Goal: Task Accomplishment & Management: Manage account settings

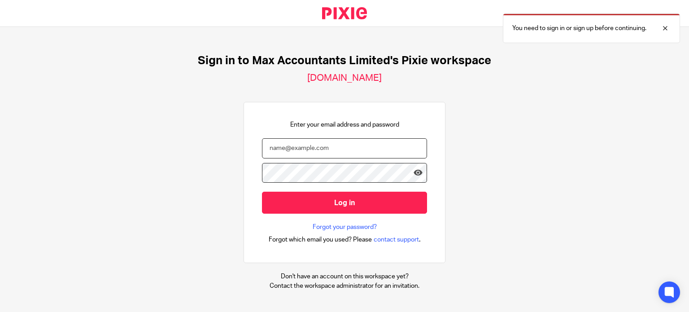
click at [331, 145] on input "email" at bounding box center [344, 148] width 165 height 20
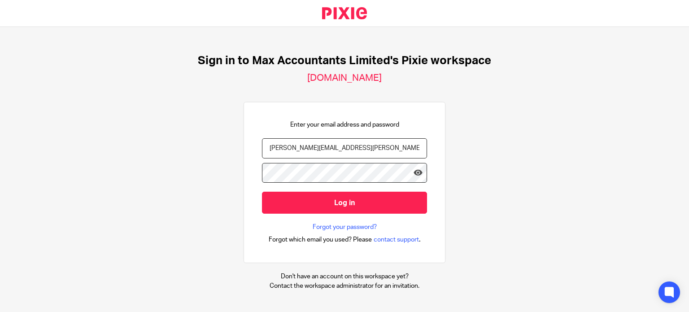
type input "[PERSON_NAME][EMAIL_ADDRESS][PERSON_NAME][DOMAIN_NAME]"
click at [262, 191] on input "Log in" at bounding box center [344, 202] width 165 height 22
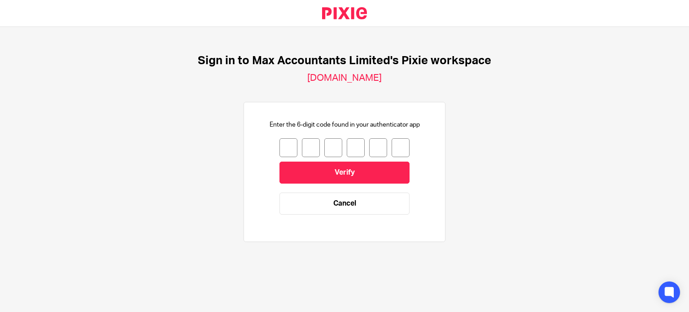
click at [285, 148] on input "number" at bounding box center [288, 147] width 18 height 19
type input "1"
click at [279, 147] on input "1" at bounding box center [288, 147] width 18 height 19
type input "4"
type input "8"
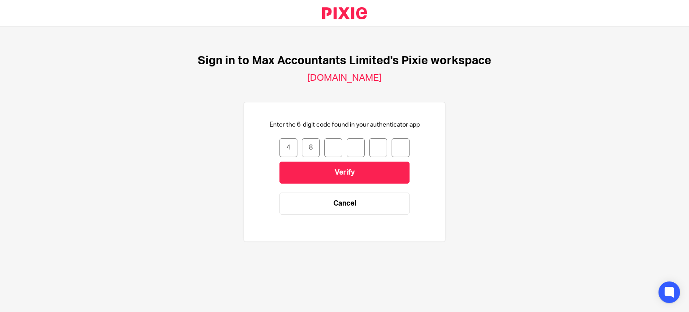
type input "3"
type input "4"
type input "1"
type input "6"
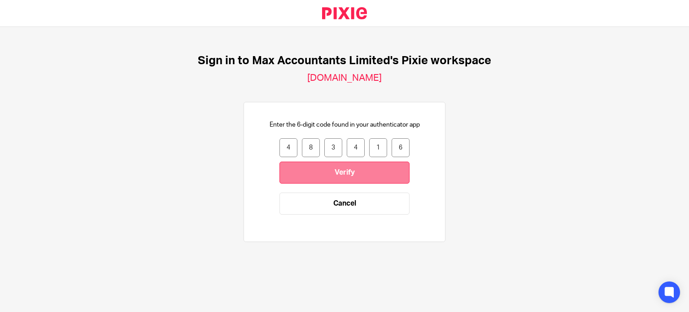
click at [308, 171] on input "Verify" at bounding box center [344, 172] width 130 height 22
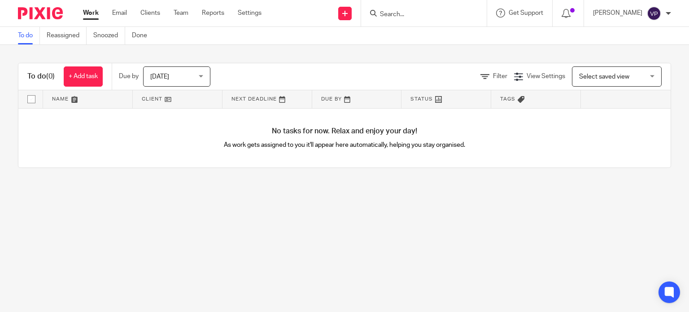
click at [187, 69] on span "[DATE]" at bounding box center [174, 76] width 48 height 19
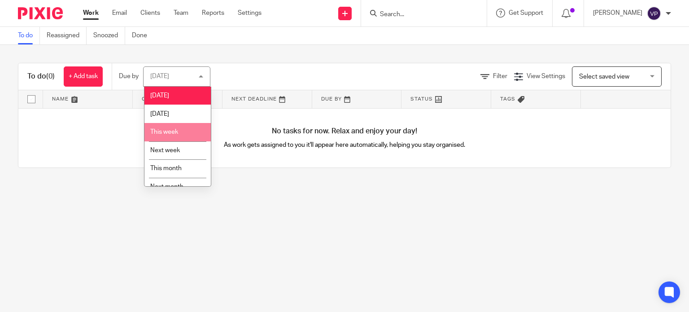
scroll to position [29, 0]
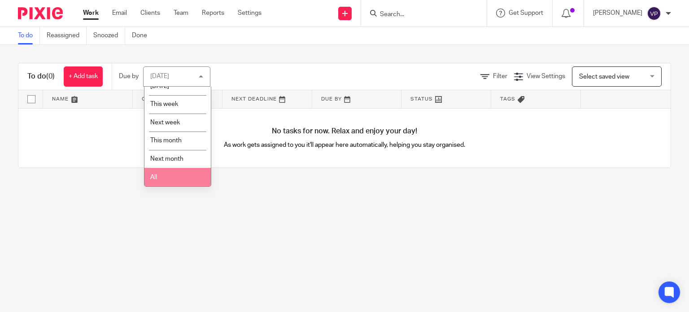
click at [171, 181] on li "All" at bounding box center [177, 177] width 66 height 18
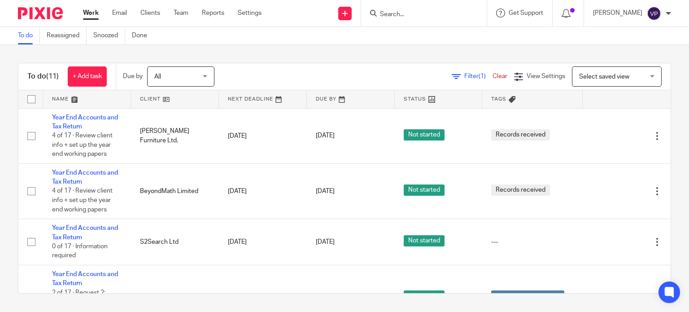
click at [669, 14] on div at bounding box center [667, 13] width 5 height 5
click at [635, 36] on span "My profile" at bounding box center [633, 36] width 28 height 6
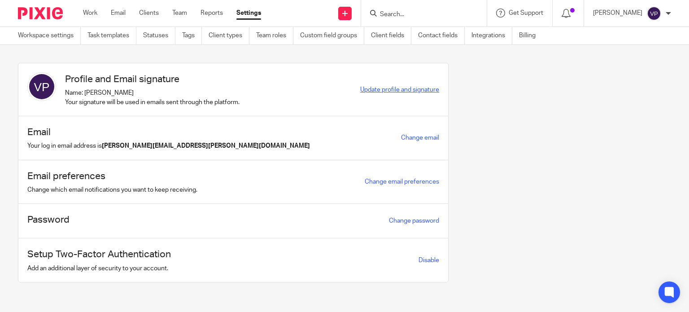
click at [386, 90] on span "Update profile and signature" at bounding box center [399, 90] width 79 height 6
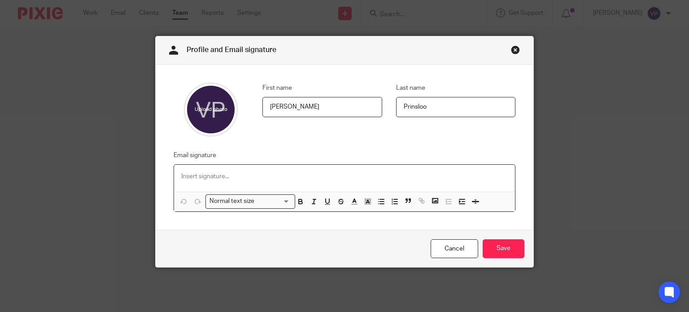
click at [208, 175] on p at bounding box center [344, 176] width 327 height 9
click at [380, 172] on p at bounding box center [344, 176] width 327 height 9
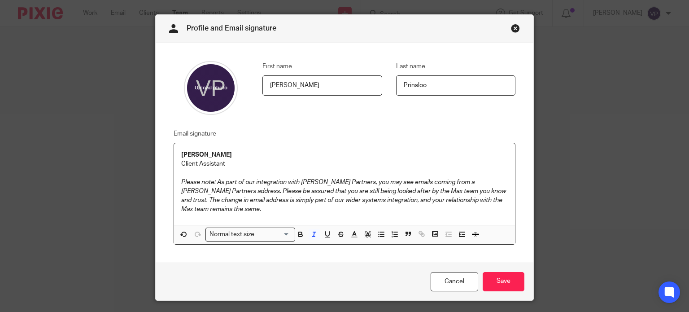
scroll to position [22, 0]
click at [261, 213] on p "Please note: As part of our integration with Wilson Partners, you may see email…" at bounding box center [344, 196] width 327 height 36
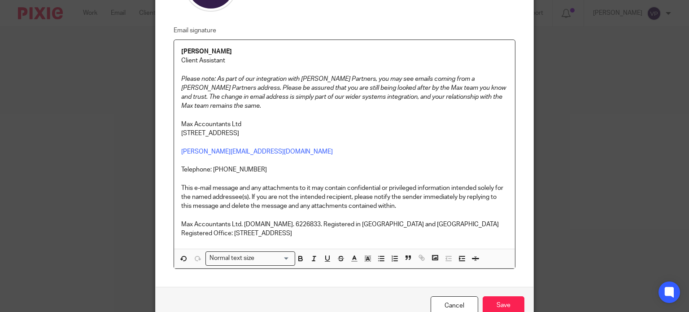
scroll to position [140, 0]
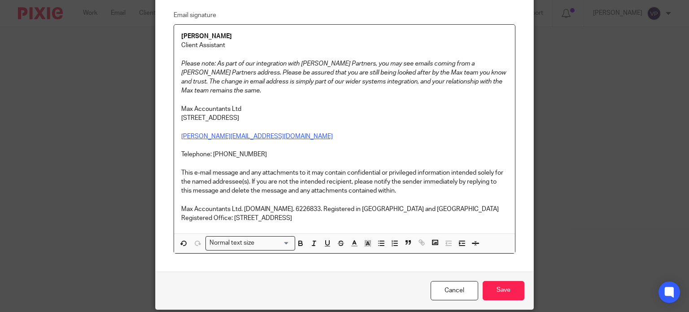
click at [181, 136] on link "kayleigh@maxaccountants.co.uk" at bounding box center [257, 136] width 152 height 6
click at [230, 133] on p "vashti.prinsloo" at bounding box center [344, 136] width 327 height 9
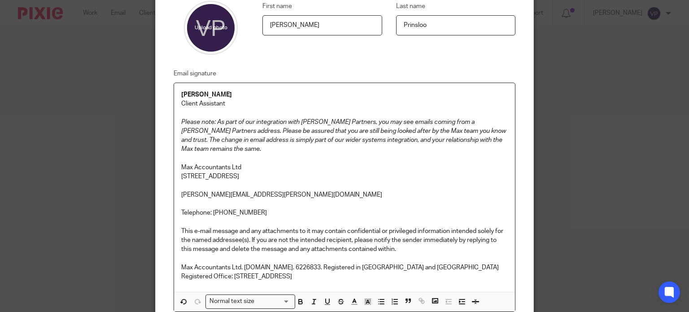
scroll to position [172, 0]
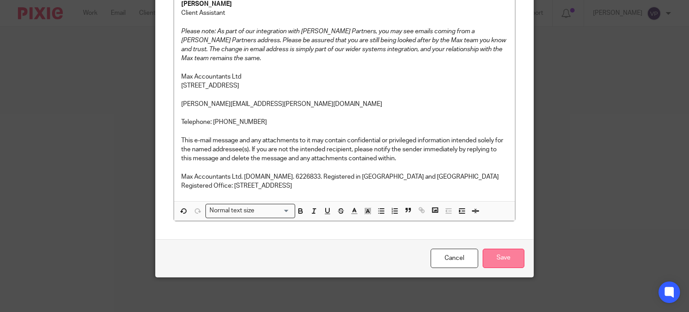
click at [504, 256] on input "Save" at bounding box center [503, 257] width 42 height 19
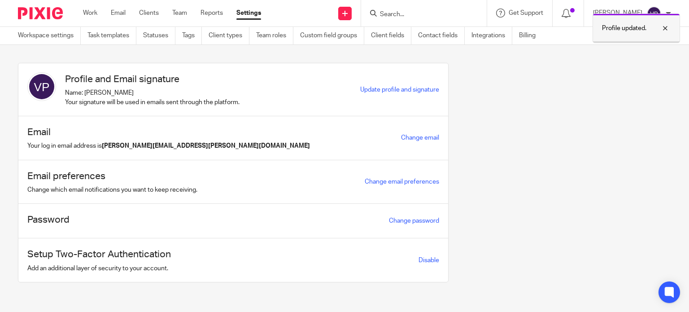
click at [665, 29] on div at bounding box center [658, 28] width 24 height 11
click at [117, 13] on link "Email" at bounding box center [118, 13] width 15 height 9
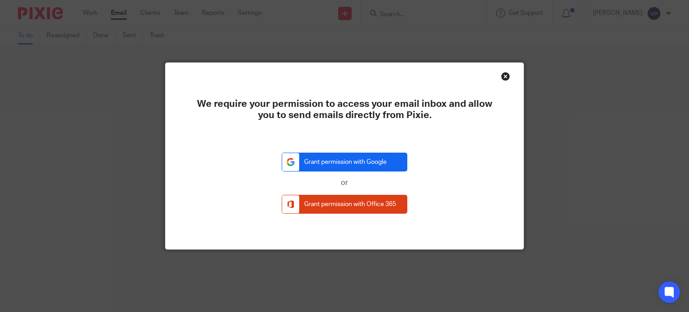
click at [332, 161] on link "Grant permission with Google" at bounding box center [345, 161] width 126 height 19
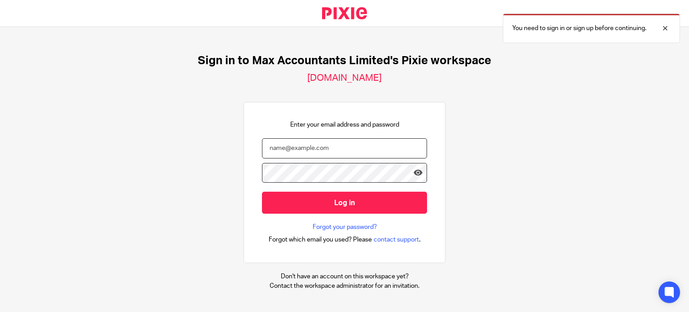
click at [292, 141] on input "email" at bounding box center [344, 148] width 165 height 20
click at [299, 147] on input "email" at bounding box center [344, 148] width 165 height 20
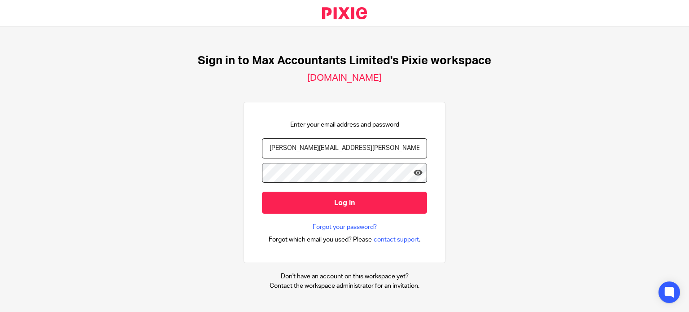
type input "vashti.prinsloo@wilson-partners.co.uk"
click at [262, 191] on input "Log in" at bounding box center [344, 202] width 165 height 22
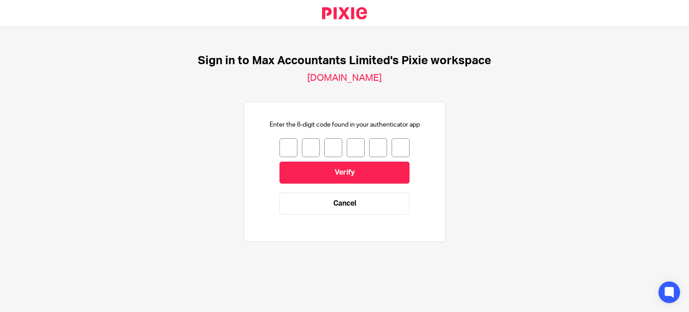
click at [282, 150] on input "number" at bounding box center [288, 147] width 18 height 19
type input "0"
type input "2"
type input "3"
type input "7"
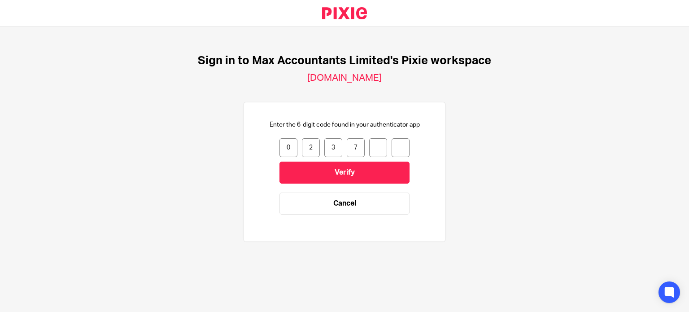
type input "9"
type input "0"
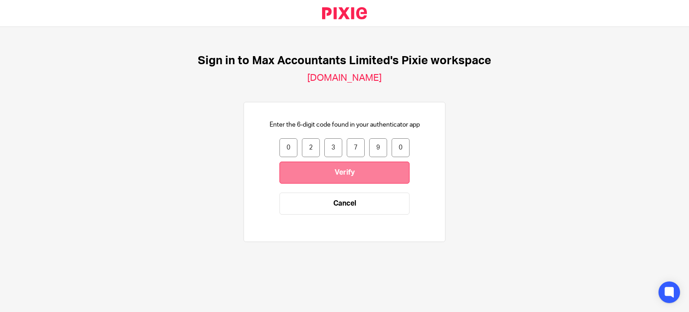
click at [315, 170] on input "Verify" at bounding box center [344, 172] width 130 height 22
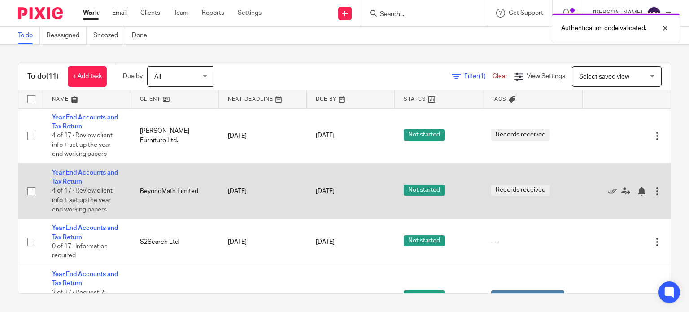
drag, startPoint x: 674, startPoint y: 206, endPoint x: 642, endPoint y: 185, distance: 38.3
click at [642, 185] on div "To do (11) + Add task Due by All All Today Tomorrow This week Next week This mo…" at bounding box center [344, 178] width 689 height 266
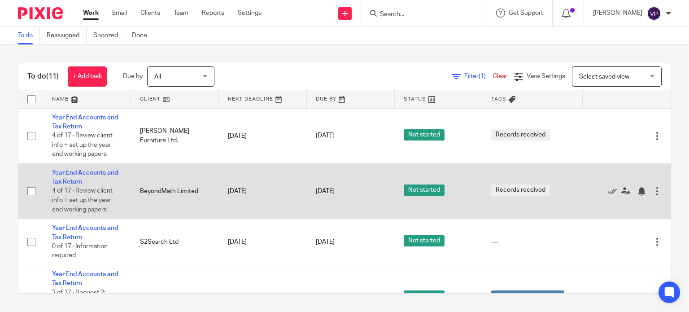
click at [30, 191] on input "checkbox" at bounding box center [31, 190] width 17 height 17
checkbox input "true"
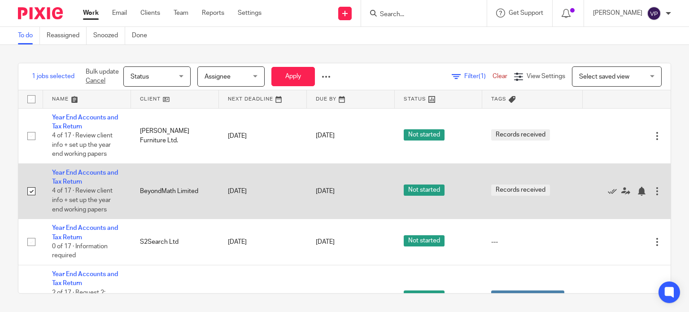
click at [72, 168] on td "Year End Accounts and Tax Return 4 of 17 · Review client info + set up the year…" at bounding box center [87, 190] width 88 height 55
click at [70, 172] on link "Year End Accounts and Tax Return" at bounding box center [85, 176] width 66 height 15
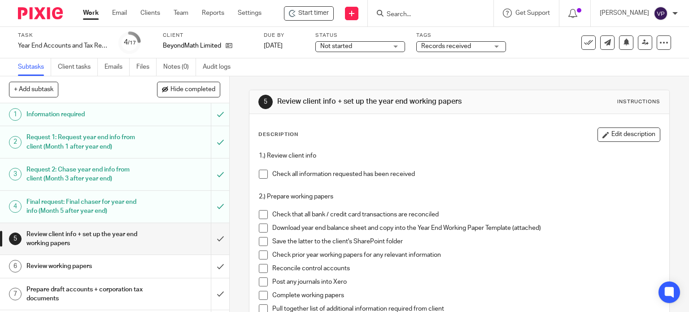
click at [55, 117] on h1 "Information required" at bounding box center [84, 114] width 117 height 13
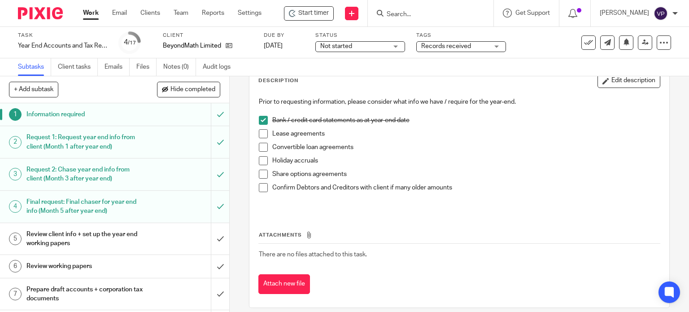
scroll to position [63, 0]
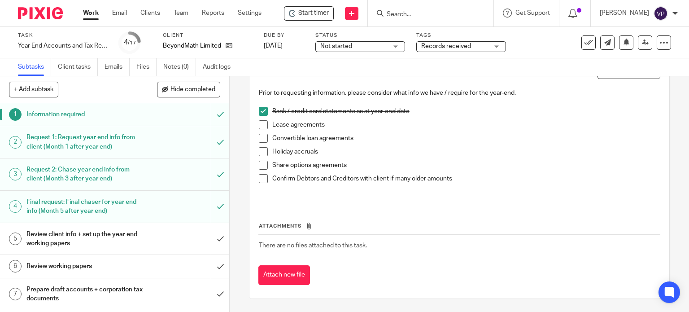
click at [113, 143] on h1 "Request 1: Request year end info from client (Month 1 after year end)" at bounding box center [84, 141] width 117 height 23
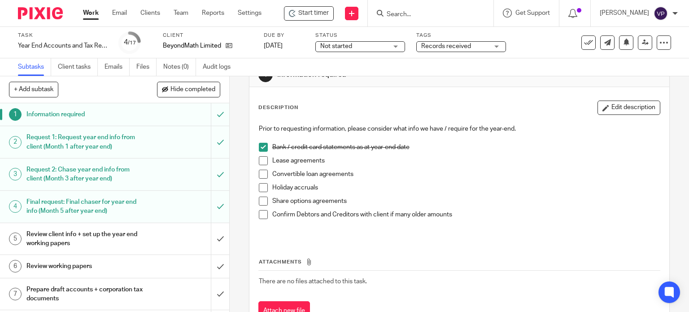
click at [260, 158] on span at bounding box center [263, 160] width 9 height 9
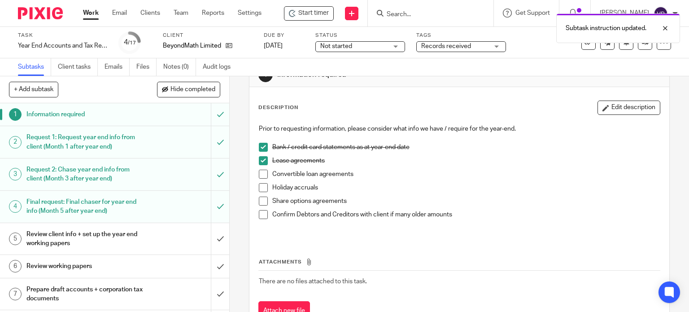
click at [260, 158] on span at bounding box center [263, 160] width 9 height 9
click at [263, 175] on span at bounding box center [263, 173] width 9 height 9
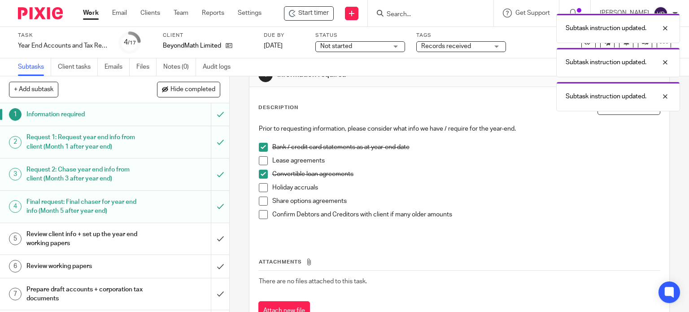
click at [263, 175] on span at bounding box center [263, 173] width 9 height 9
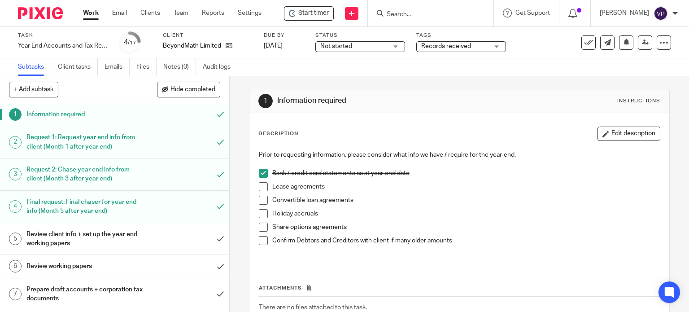
scroll to position [0, 0]
click at [212, 116] on input "submit" at bounding box center [114, 114] width 229 height 22
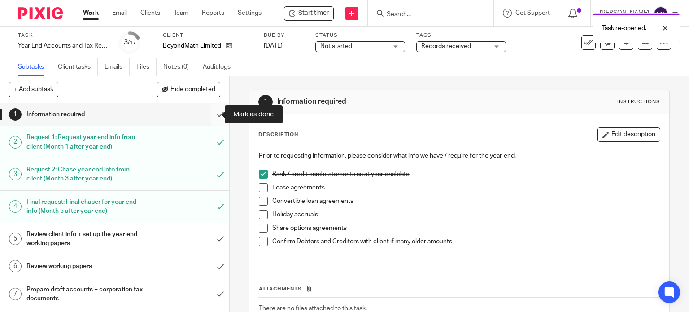
click at [210, 117] on input "submit" at bounding box center [114, 114] width 229 height 22
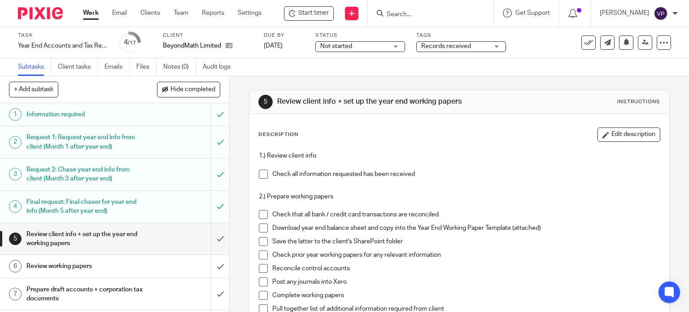
click at [68, 108] on h1 "Information required" at bounding box center [84, 114] width 117 height 13
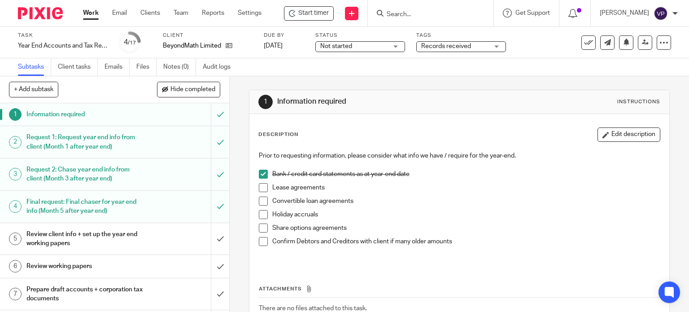
click at [61, 142] on h1 "Request 1: Request year end info from client (Month 1 after year end)" at bounding box center [84, 141] width 117 height 23
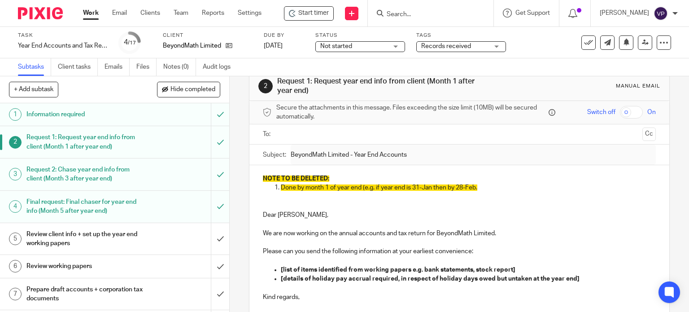
scroll to position [20, 0]
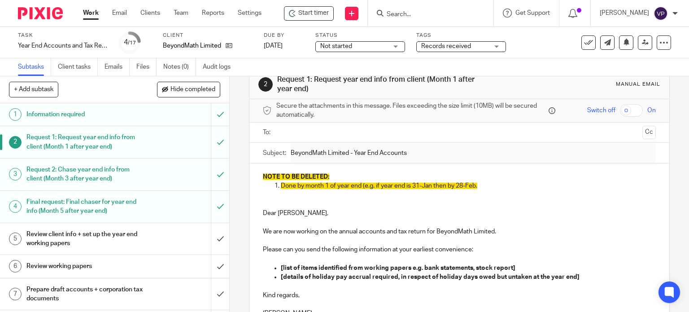
click at [93, 147] on h1 "Request 1: Request year end info from client (Month 1 after year end)" at bounding box center [84, 141] width 117 height 23
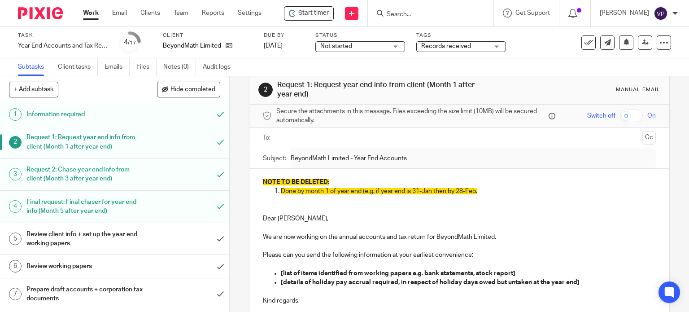
scroll to position [15, 0]
click at [57, 115] on h1 "Information required" at bounding box center [84, 114] width 117 height 13
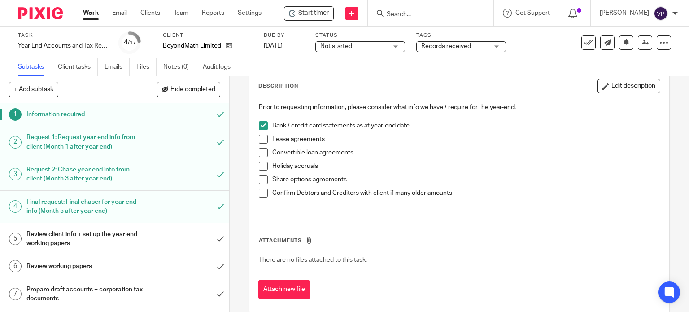
scroll to position [48, 0]
click at [41, 138] on h1 "Request 1: Request year end info from client (Month 1 after year end)" at bounding box center [84, 141] width 117 height 23
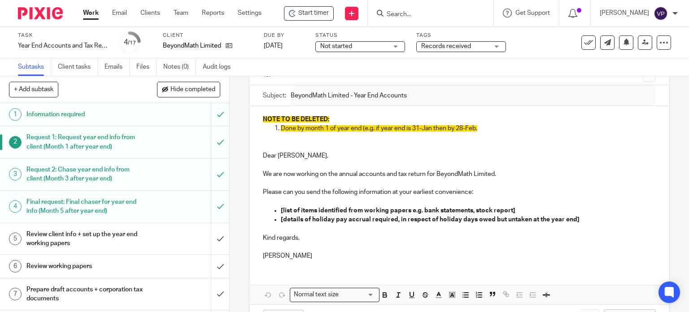
scroll to position [111, 0]
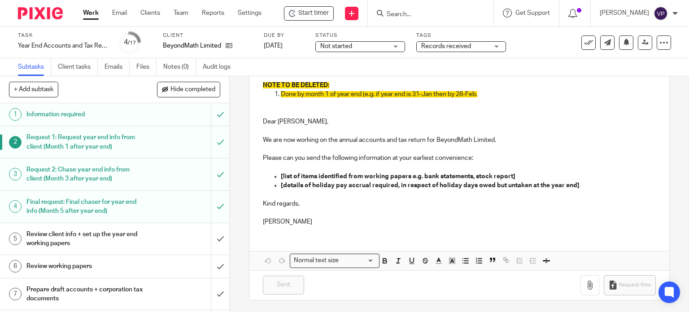
click at [49, 173] on h1 "Request 2: Chase year end info from client (Month 3 after year end)" at bounding box center [84, 174] width 117 height 23
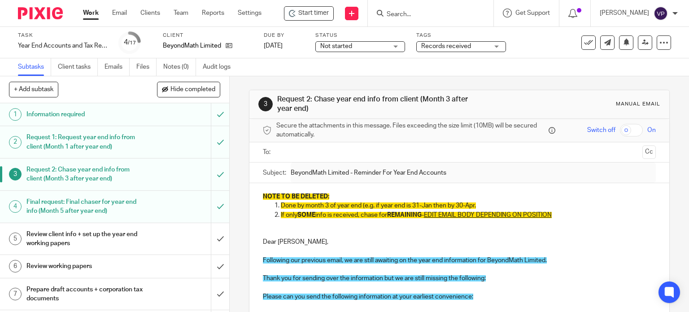
click at [81, 166] on h1 "Request 2: Chase year end info from client (Month 3 after year end)" at bounding box center [84, 174] width 117 height 23
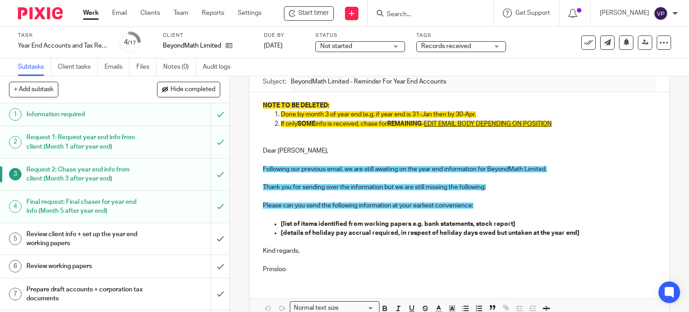
scroll to position [91, 0]
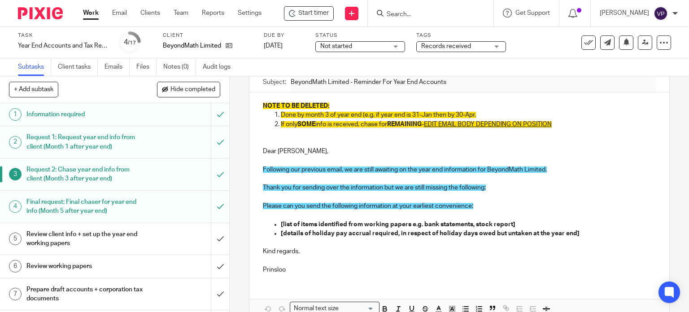
click at [63, 203] on h1 "Final request: Final chaser for year end info (Month 5 after year end)" at bounding box center [84, 206] width 117 height 23
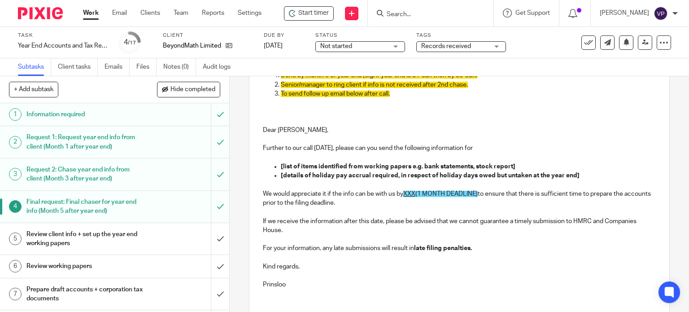
scroll to position [130, 0]
click at [36, 237] on h1 "Review client info + set up the year end working papers" at bounding box center [84, 238] width 117 height 23
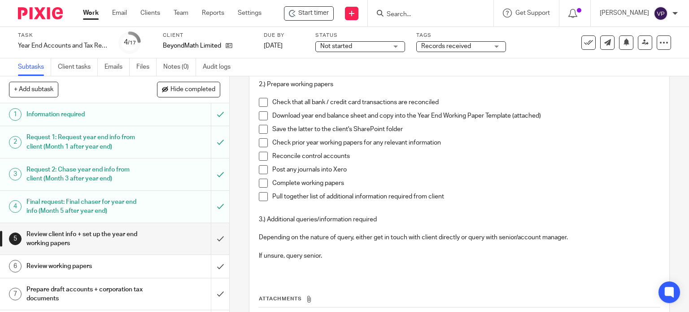
scroll to position [185, 0]
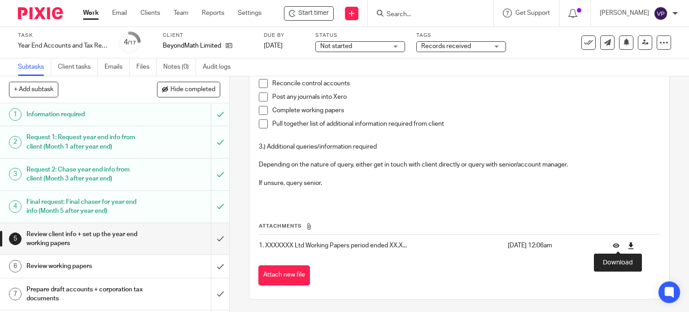
click at [627, 247] on icon at bounding box center [630, 245] width 7 height 7
